Goal: Task Accomplishment & Management: Use online tool/utility

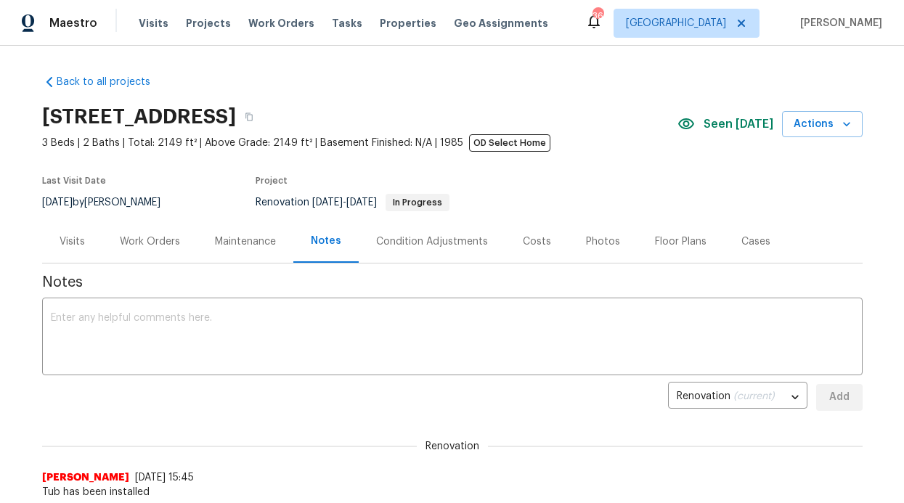
scroll to position [44, 0]
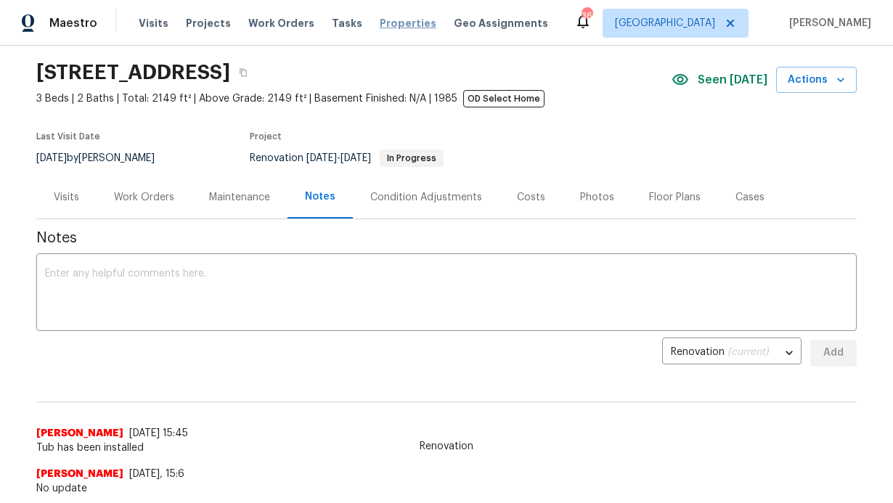
click at [385, 25] on span "Properties" at bounding box center [408, 23] width 57 height 15
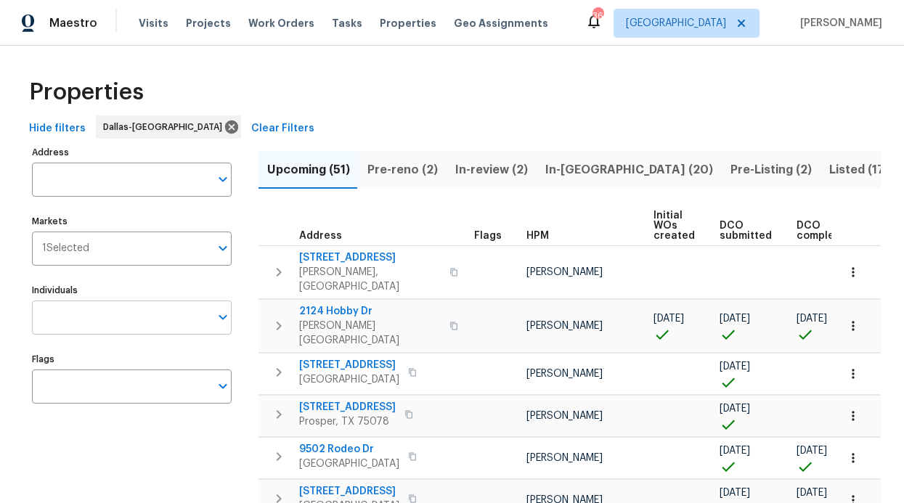
click at [69, 320] on input "Individuals" at bounding box center [121, 318] width 178 height 34
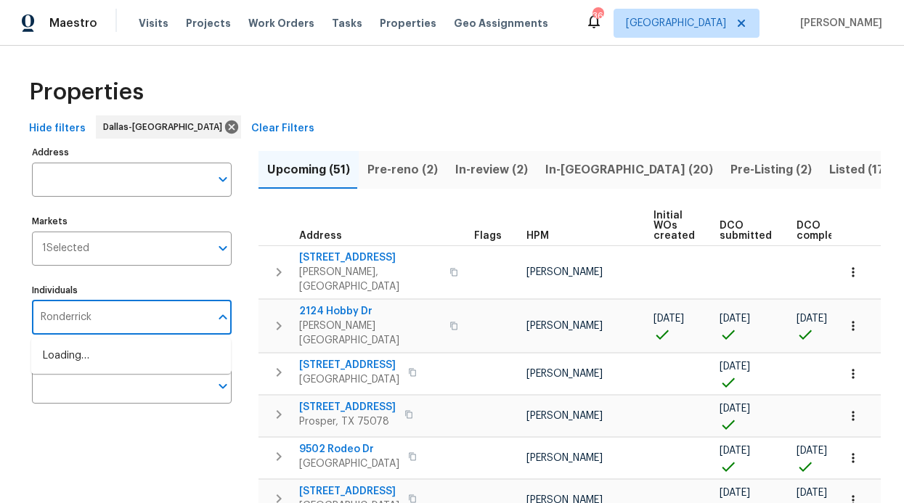
type input "Ronderrick"
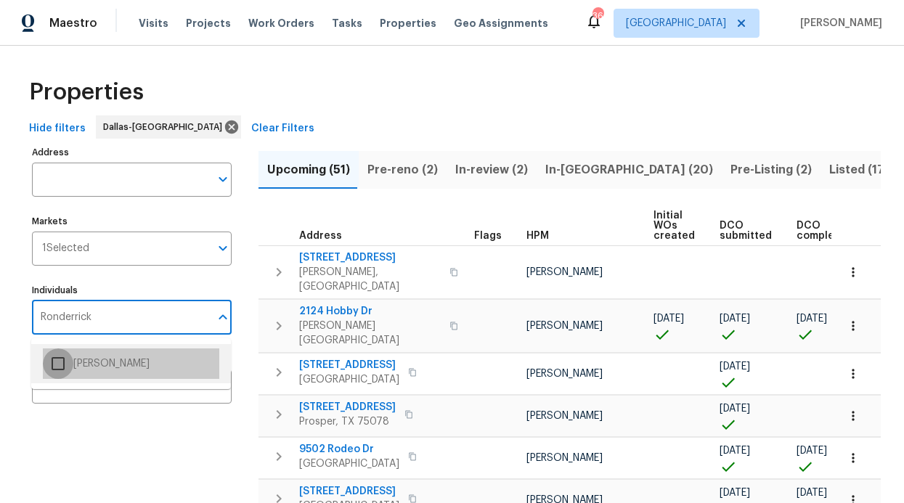
click at [72, 361] on input "checkbox" at bounding box center [58, 363] width 30 height 30
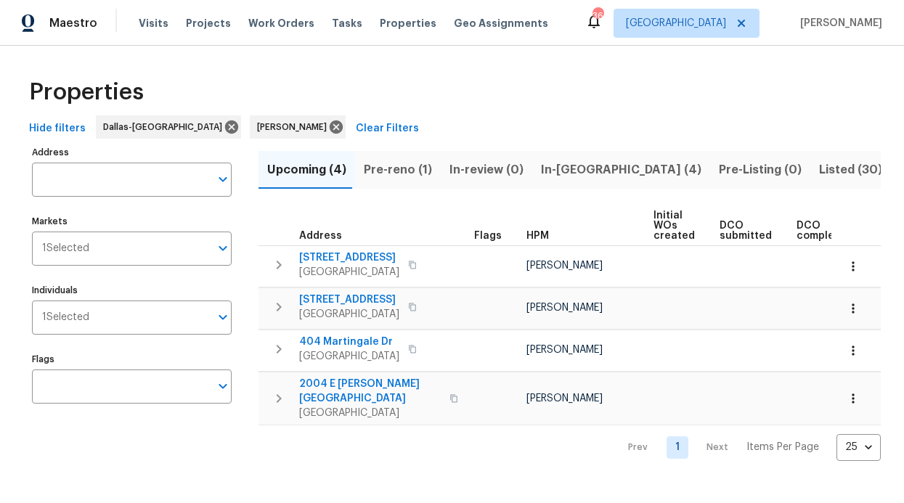
click at [547, 175] on span "In-reno (4)" at bounding box center [621, 170] width 160 height 20
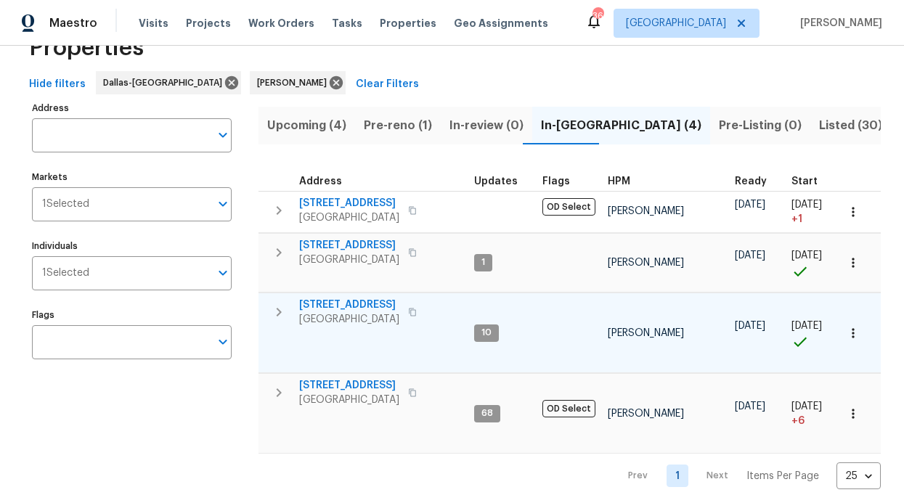
scroll to position [44, 0]
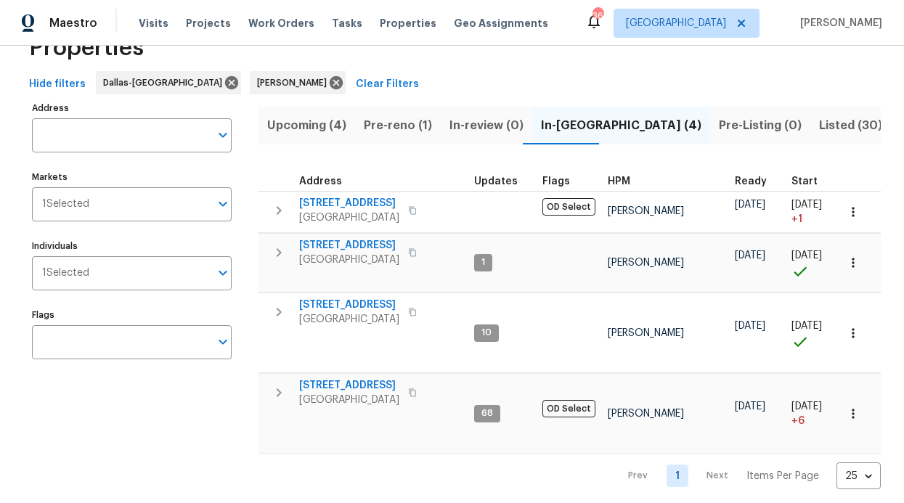
click at [265, 33] on div "Visits Projects Work Orders Tasks Properties Geo Assignments" at bounding box center [352, 23] width 427 height 29
click at [264, 30] on div "Visits Projects Work Orders Tasks Properties Geo Assignments" at bounding box center [352, 23] width 427 height 29
click at [265, 22] on span "Work Orders" at bounding box center [281, 23] width 66 height 15
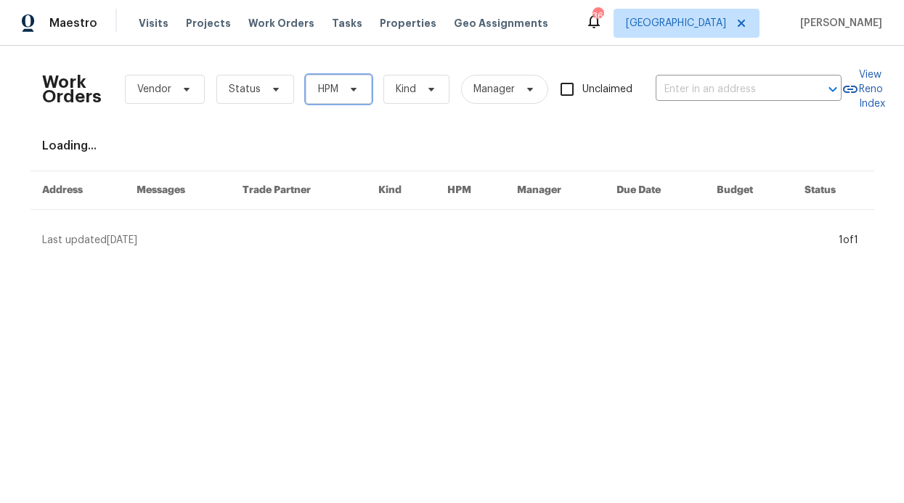
click at [343, 93] on span at bounding box center [351, 89] width 16 height 12
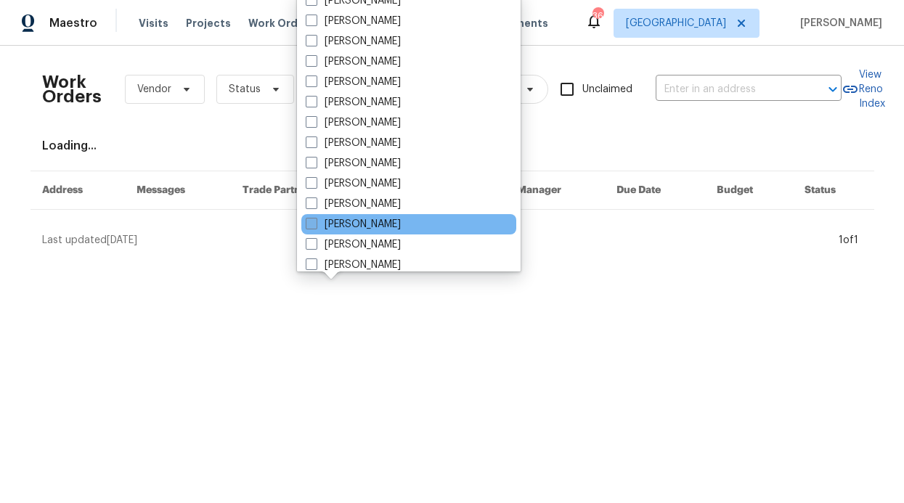
scroll to position [810, 0]
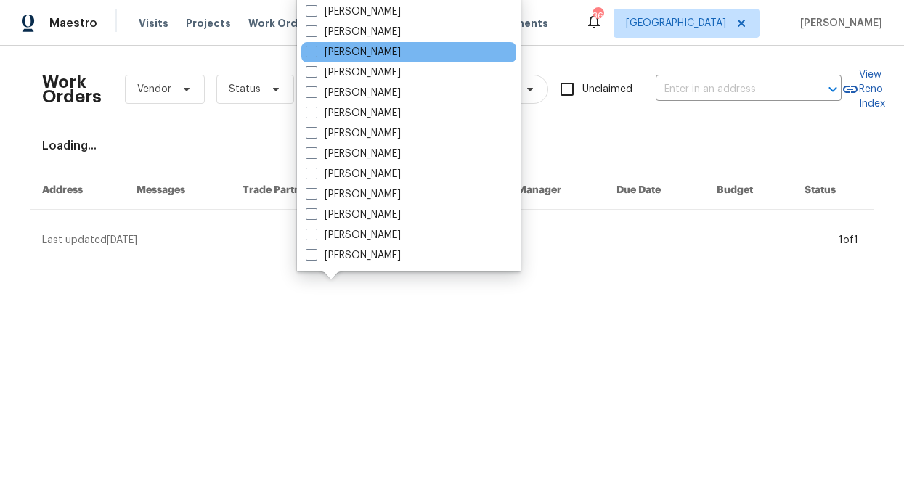
click at [368, 43] on div "[PERSON_NAME]" at bounding box center [408, 52] width 215 height 20
click at [367, 49] on label "[PERSON_NAME]" at bounding box center [353, 52] width 95 height 15
click at [315, 49] on input "[PERSON_NAME]" at bounding box center [310, 49] width 9 height 9
checkbox input "true"
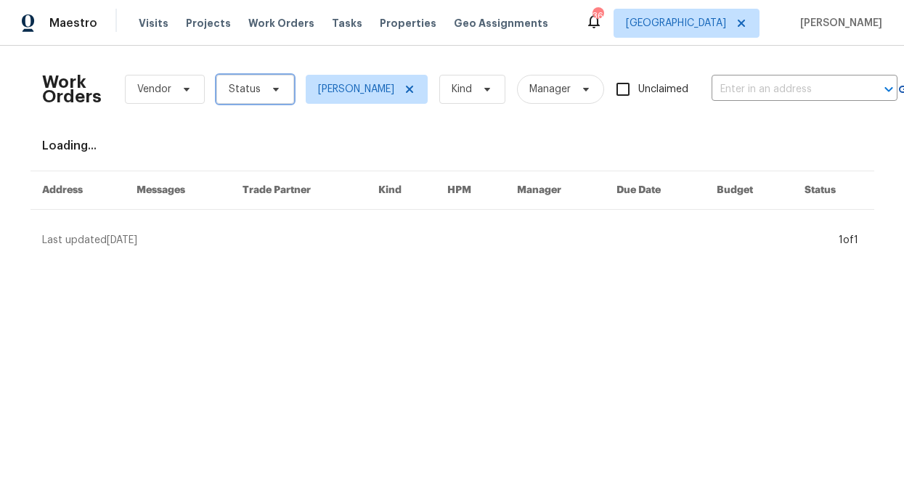
click at [270, 89] on icon at bounding box center [276, 89] width 12 height 12
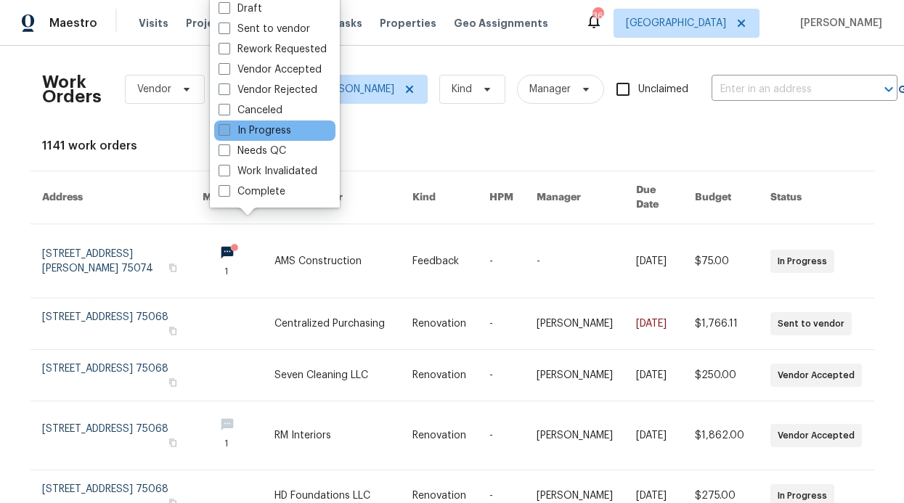
click at [282, 134] on label "In Progress" at bounding box center [254, 130] width 73 height 15
click at [228, 133] on input "In Progress" at bounding box center [222, 127] width 9 height 9
checkbox input "true"
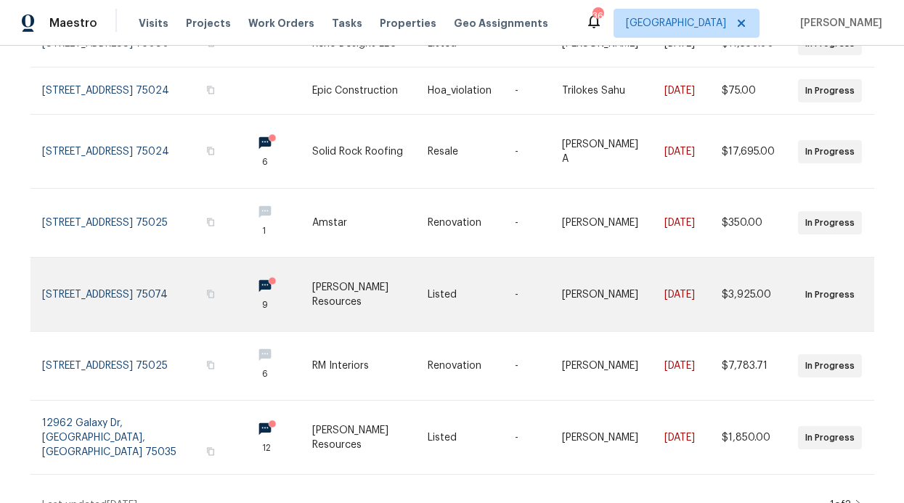
scroll to position [379, 0]
click at [269, 284] on circle at bounding box center [272, 280] width 7 height 7
click at [266, 285] on icon at bounding box center [271, 280] width 11 height 11
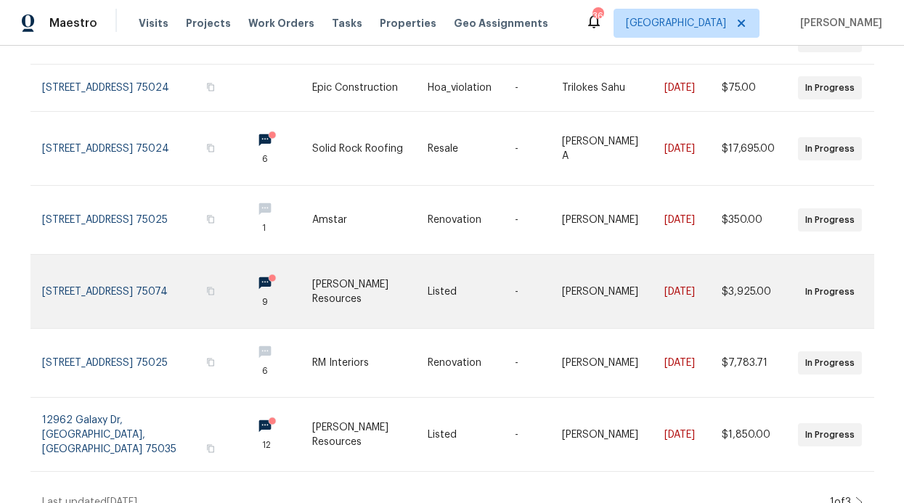
scroll to position [367, 0]
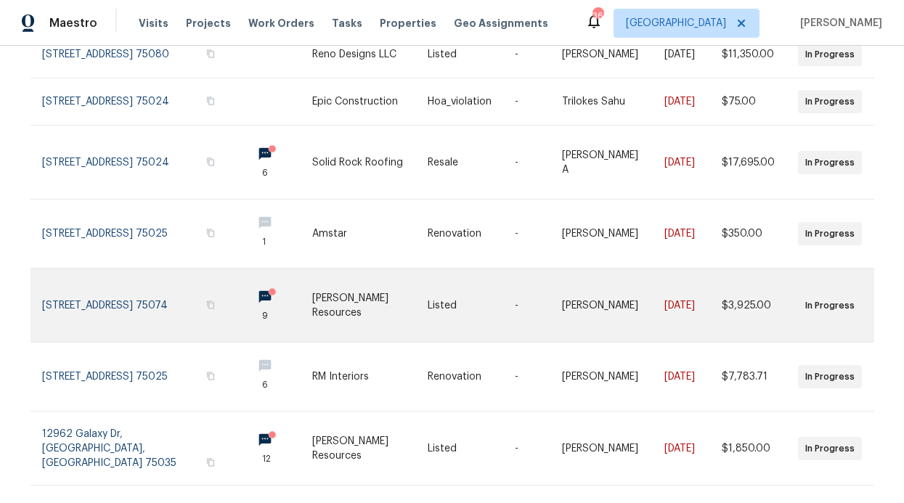
click at [240, 282] on link at bounding box center [276, 305] width 72 height 73
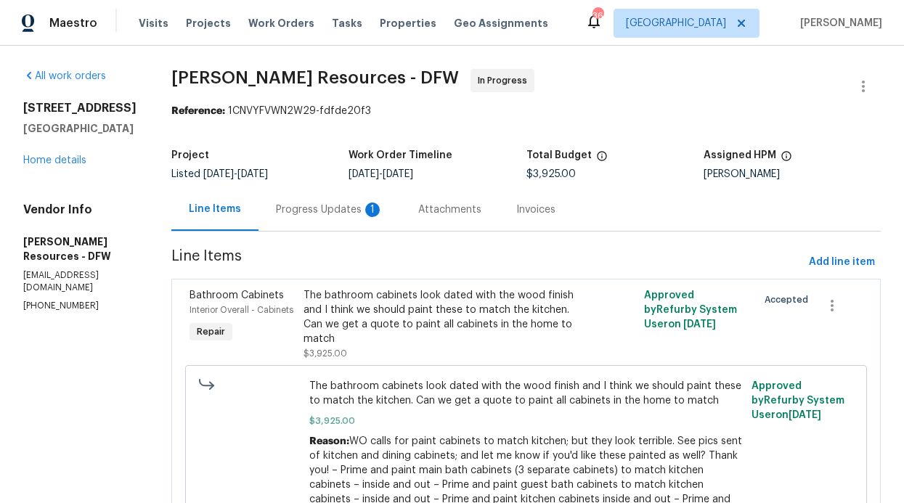
click at [383, 210] on div "Progress Updates 1" at bounding box center [329, 210] width 107 height 15
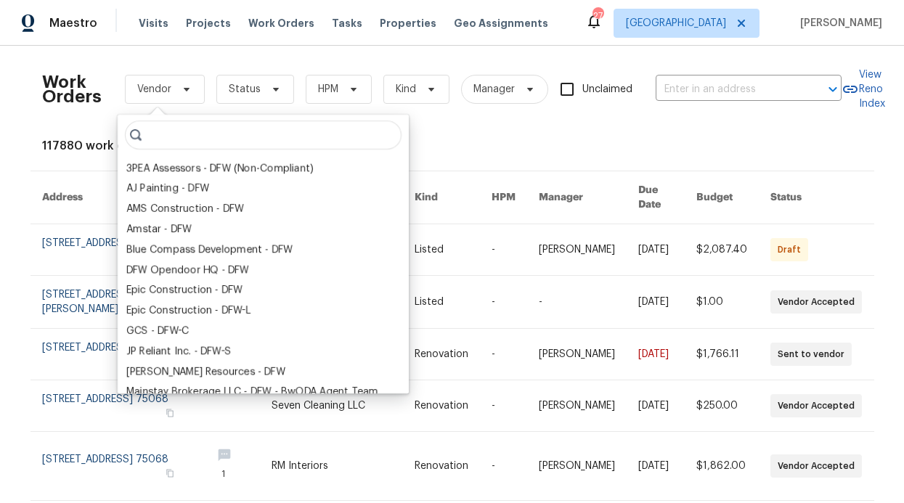
click at [324, 63] on div "Work Orders Vendor Status HPM Kind Manager Unclaimed ​" at bounding box center [441, 89] width 799 height 64
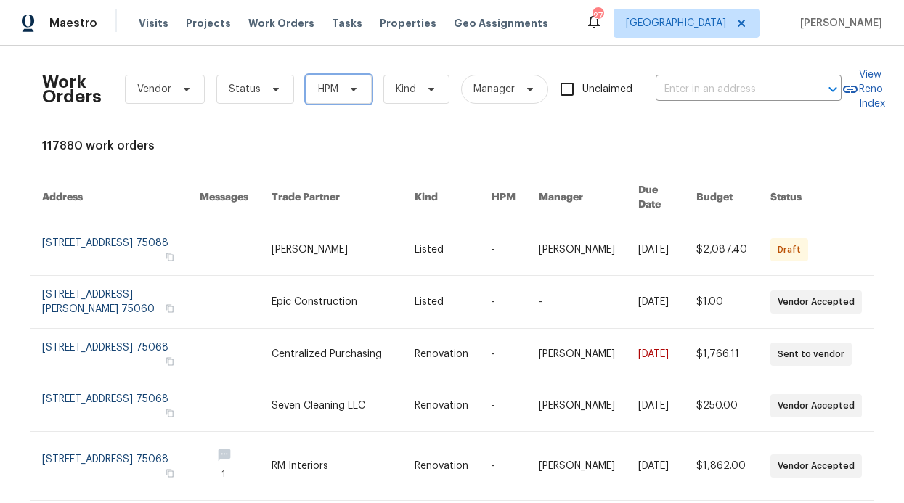
click at [332, 101] on span "HPM" at bounding box center [339, 89] width 66 height 29
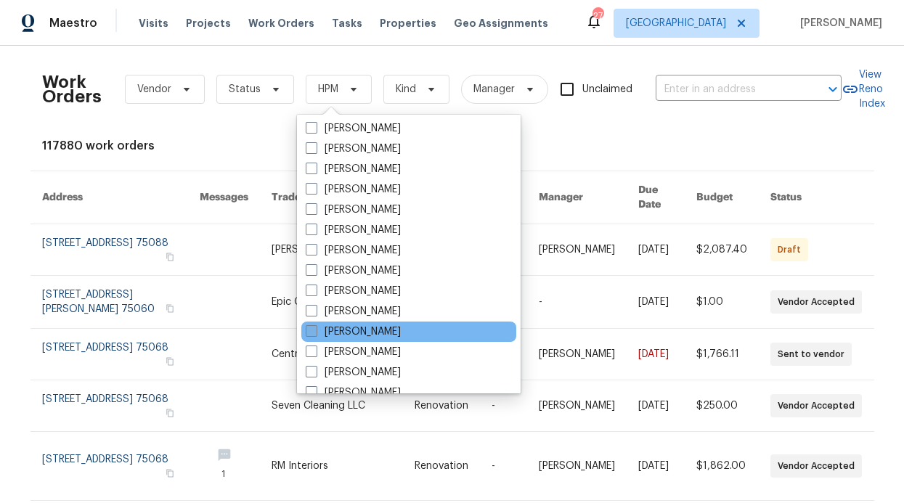
scroll to position [810, 0]
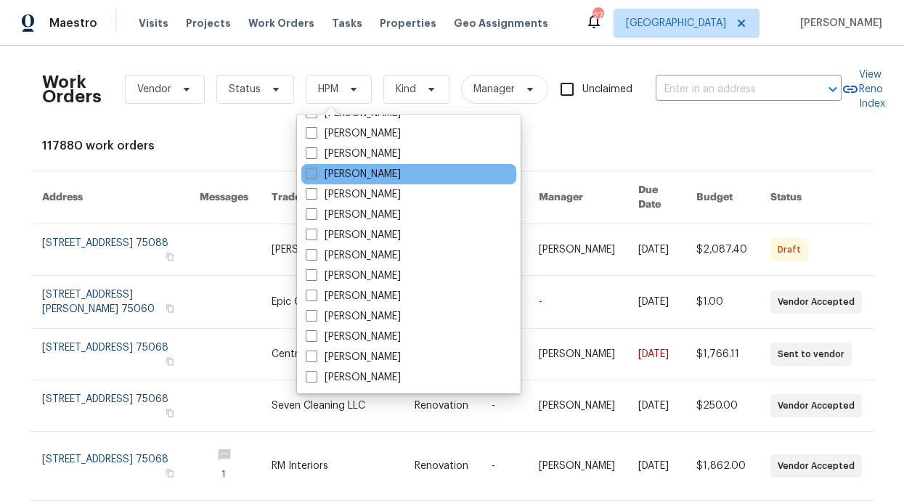
click at [370, 181] on label "[PERSON_NAME]" at bounding box center [353, 174] width 95 height 15
click at [315, 176] on input "[PERSON_NAME]" at bounding box center [310, 171] width 9 height 9
checkbox input "true"
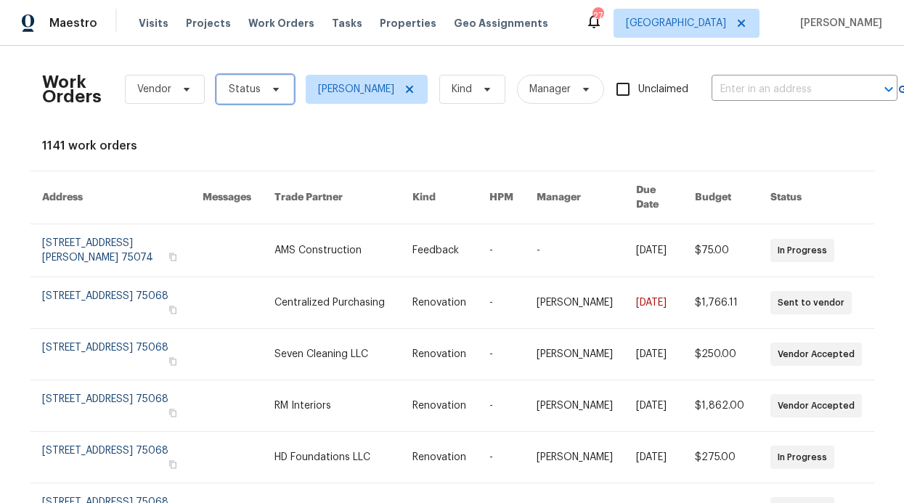
click at [250, 100] on span "Status" at bounding box center [255, 89] width 78 height 29
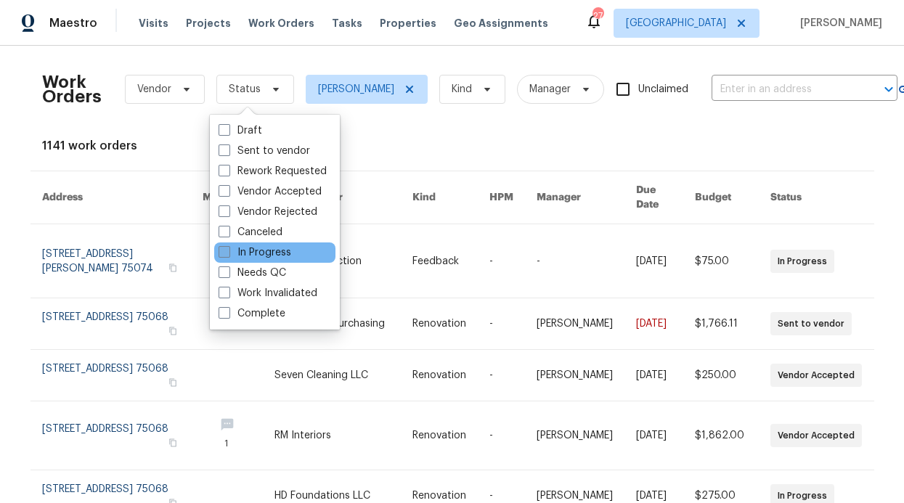
click at [266, 255] on label "In Progress" at bounding box center [254, 252] width 73 height 15
click at [228, 255] on input "In Progress" at bounding box center [222, 249] width 9 height 9
checkbox input "true"
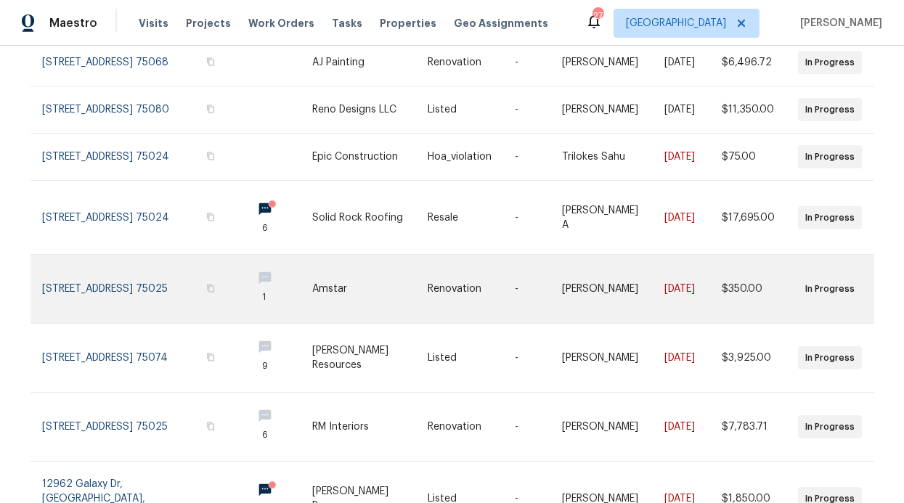
scroll to position [404, 0]
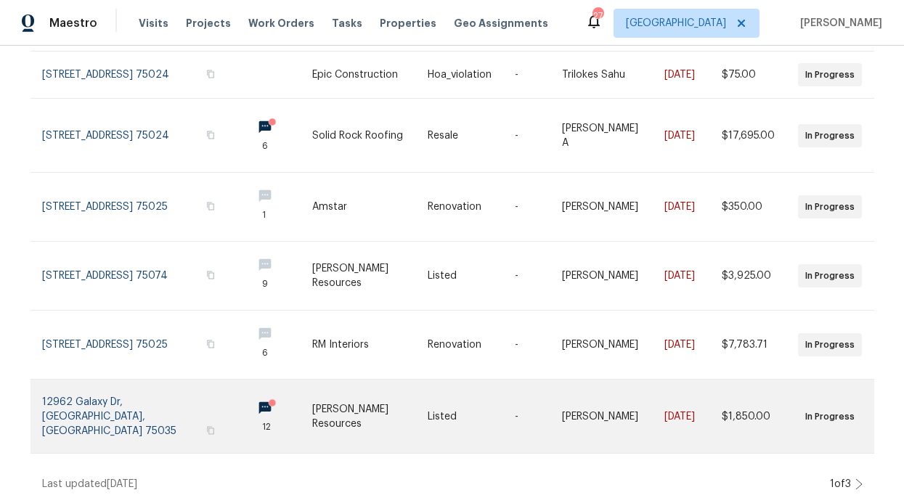
click at [240, 410] on link at bounding box center [276, 416] width 72 height 73
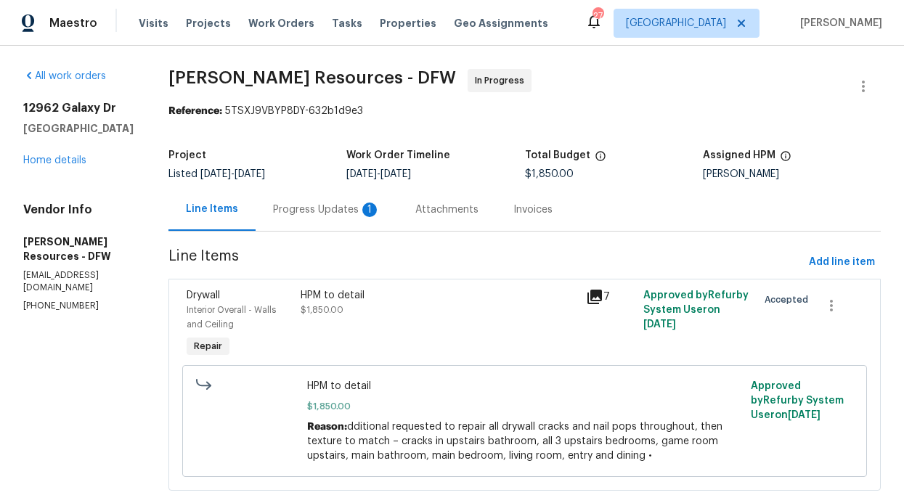
click at [378, 210] on div "Progress Updates 1" at bounding box center [326, 210] width 107 height 15
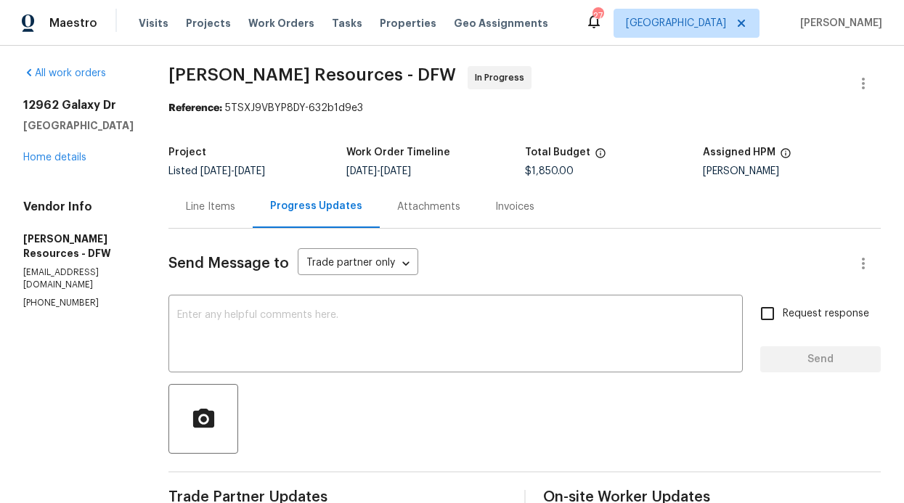
click at [251, 218] on div "Line Items" at bounding box center [210, 206] width 84 height 43
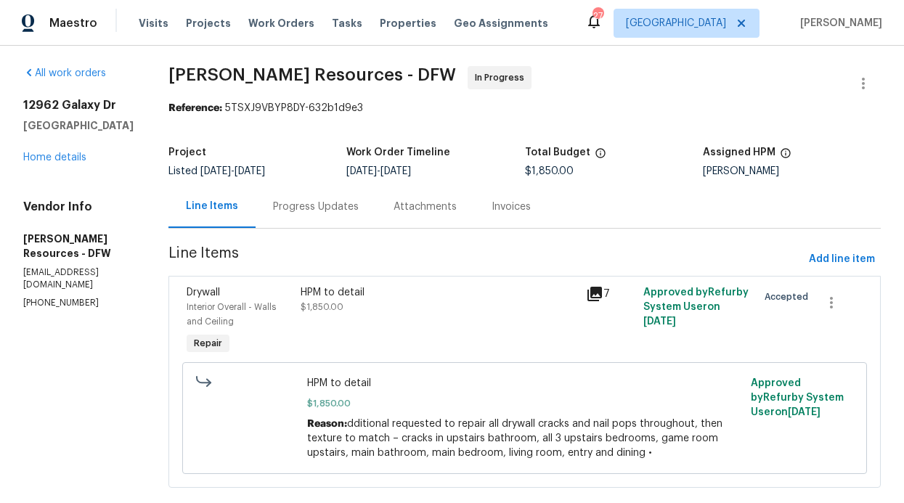
scroll to position [40, 0]
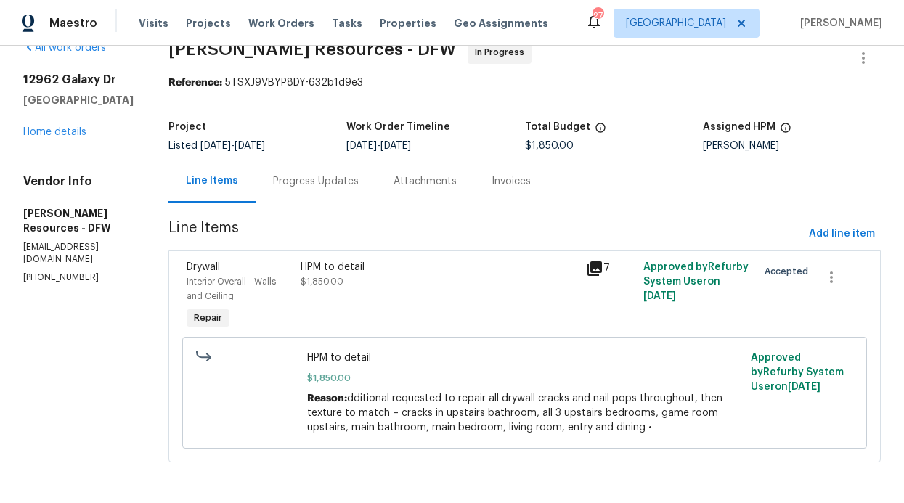
click at [454, 346] on div "HPM to detail $1,850.00 Reason: dditional requested to repair all drywall crack…" at bounding box center [524, 392] width 443 height 93
click at [421, 358] on div "HPM to detail $1,850.00 Reason: dditional requested to repair all drywall crack…" at bounding box center [524, 393] width 435 height 84
click at [360, 182] on div "Progress Updates" at bounding box center [315, 181] width 120 height 43
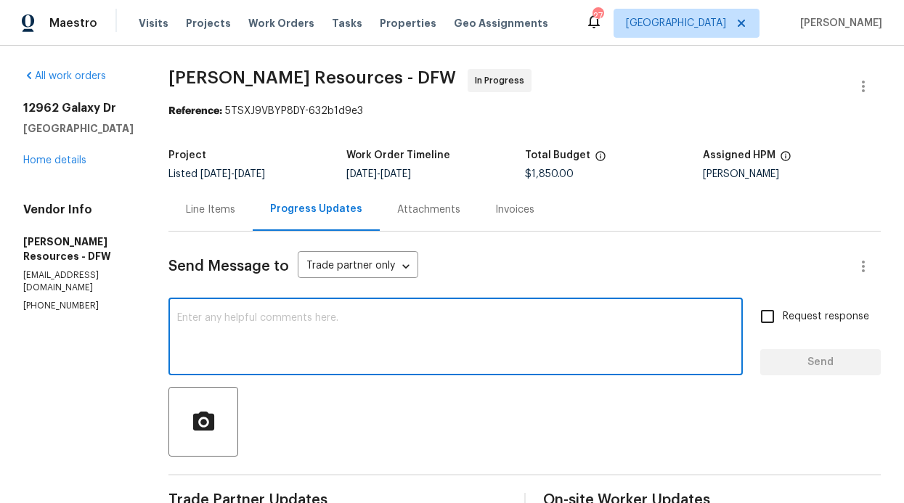
click at [285, 319] on textarea at bounding box center [455, 338] width 557 height 51
click at [766, 317] on input "Request response" at bounding box center [767, 316] width 30 height 30
checkbox input "true"
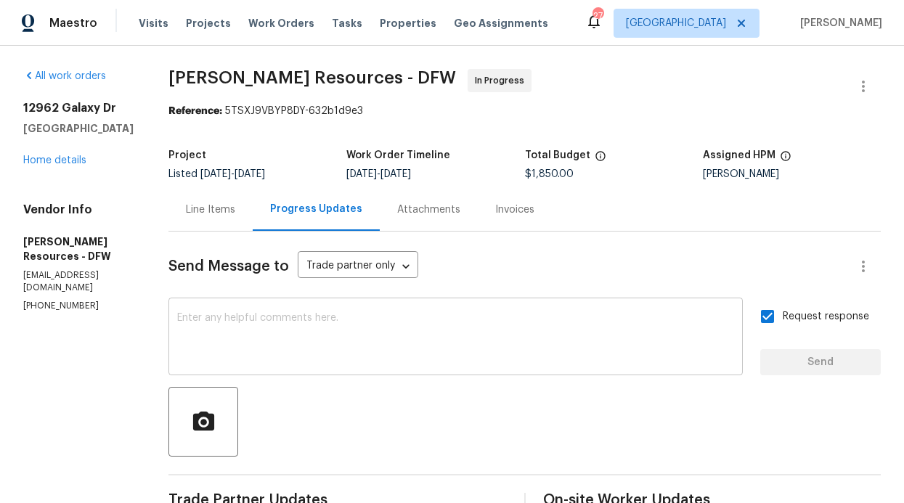
click at [563, 355] on textarea at bounding box center [455, 338] width 557 height 51
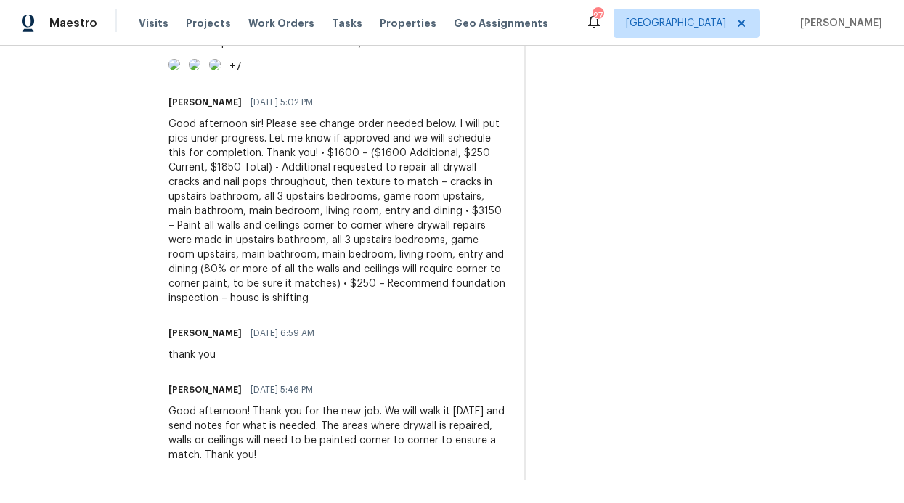
scroll to position [1683, 0]
type textarea "The drywall is"
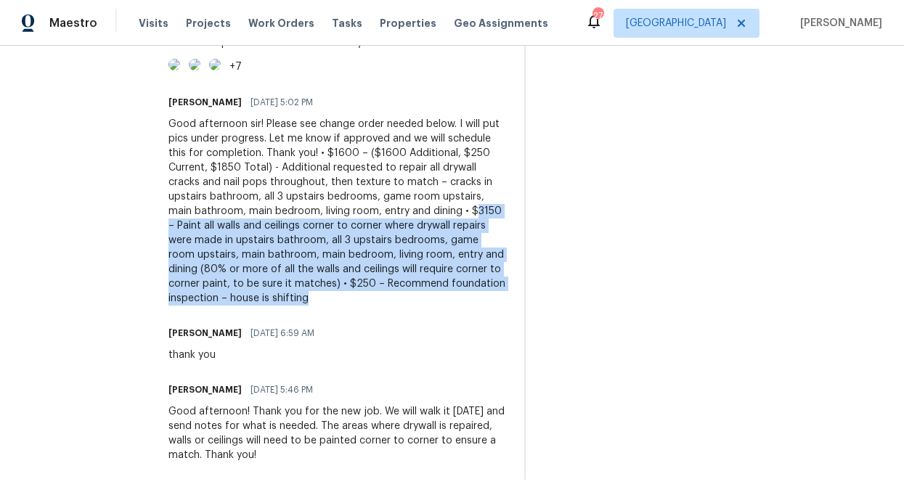
drag, startPoint x: 293, startPoint y: 202, endPoint x: 485, endPoint y: 286, distance: 209.3
click at [485, 286] on div "Good afternoon sir! Please see change order needed below. I will put pics under…" at bounding box center [337, 211] width 338 height 189
click at [434, 285] on div "Good afternoon sir! Please see change order needed below. I will put pics under…" at bounding box center [337, 211] width 338 height 189
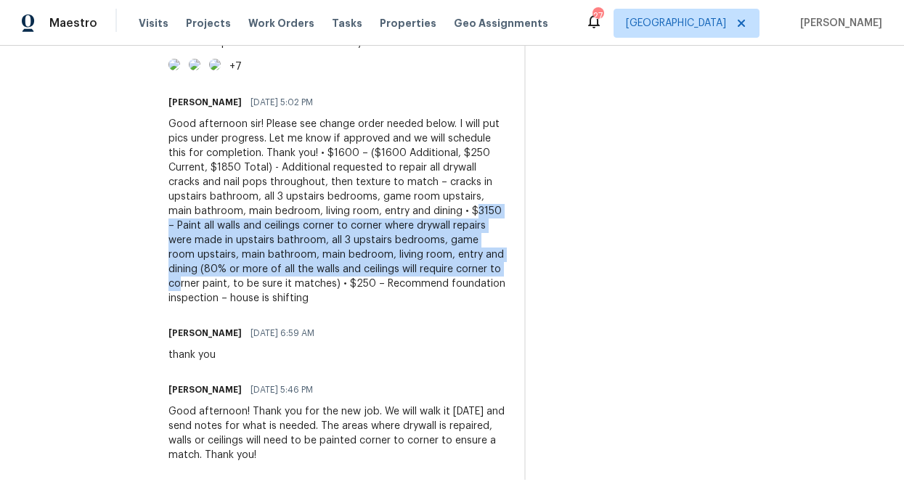
drag, startPoint x: 298, startPoint y: 198, endPoint x: 403, endPoint y: 258, distance: 121.3
click at [403, 258] on div "Good afternoon sir! Please see change order needed below. I will put pics under…" at bounding box center [337, 211] width 338 height 189
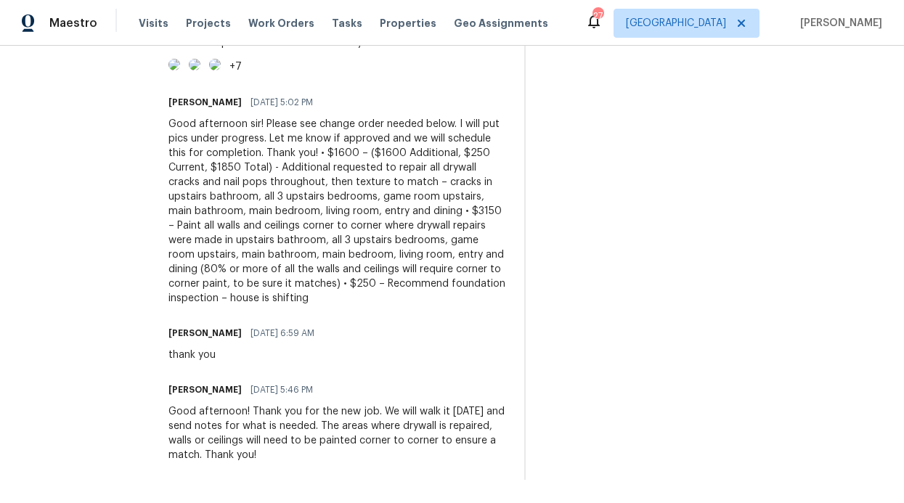
drag, startPoint x: 365, startPoint y: 253, endPoint x: 358, endPoint y: 250, distance: 7.8
click at [365, 252] on div "Good afternoon sir! Please see change order needed below. I will put pics under…" at bounding box center [337, 211] width 338 height 189
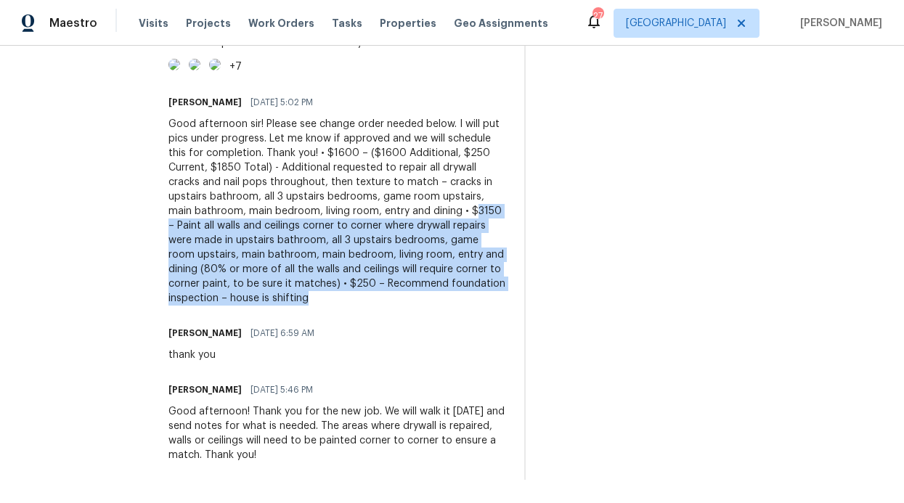
drag, startPoint x: 298, startPoint y: 199, endPoint x: 251, endPoint y: 283, distance: 96.2
click at [251, 283] on div "Good afternoon sir! Please see change order needed below. I will put pics under…" at bounding box center [337, 211] width 338 height 189
copy div "3150 – Paint all walls and ceilings corner to corner where drywall repairs were…"
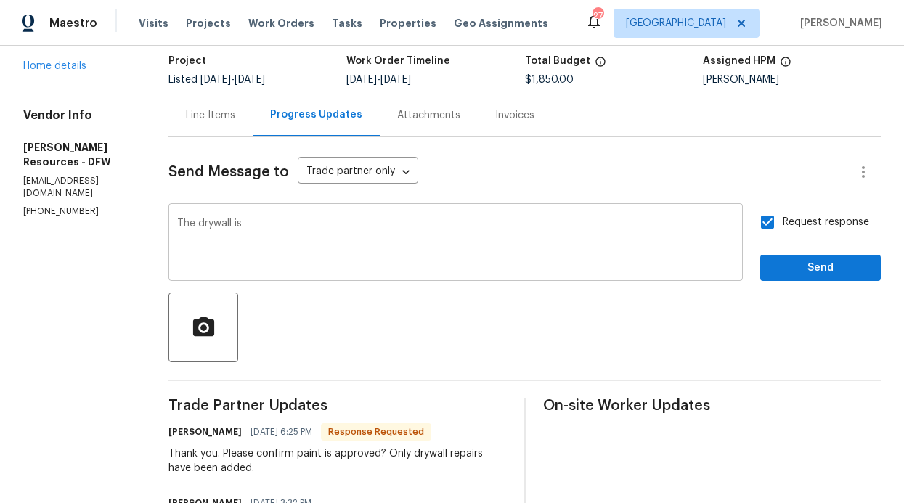
scroll to position [96, 0]
